Goal: Obtain resource: Obtain resource

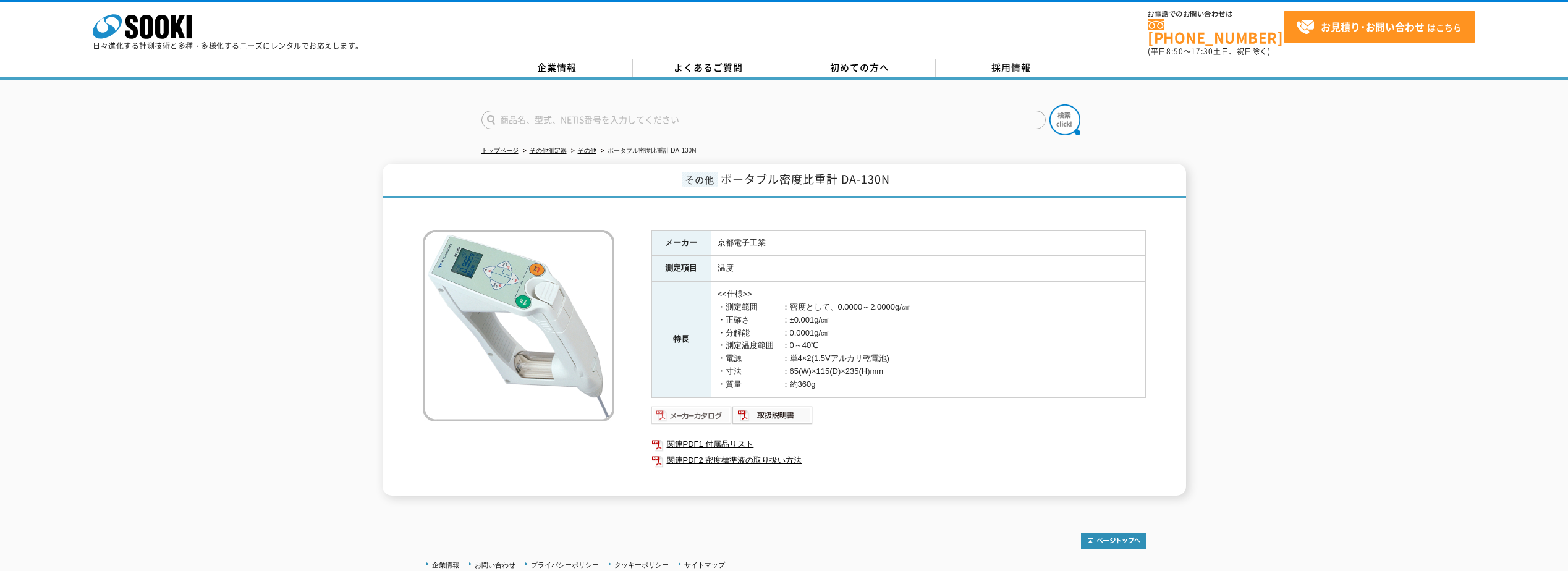
click at [697, 408] on img at bounding box center [691, 415] width 81 height 20
click at [773, 406] on img at bounding box center [772, 415] width 81 height 20
click at [745, 436] on link "関連PDF1 付属品リスト" at bounding box center [898, 444] width 494 height 16
click at [705, 457] on link "関連PDF2 密度標準液の取り扱い方法" at bounding box center [898, 460] width 494 height 16
click at [747, 409] on img at bounding box center [772, 415] width 81 height 20
